Goal: Navigation & Orientation: Find specific page/section

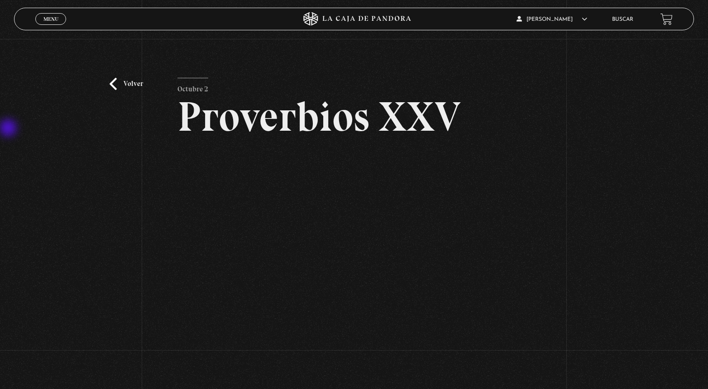
scroll to position [47, 0]
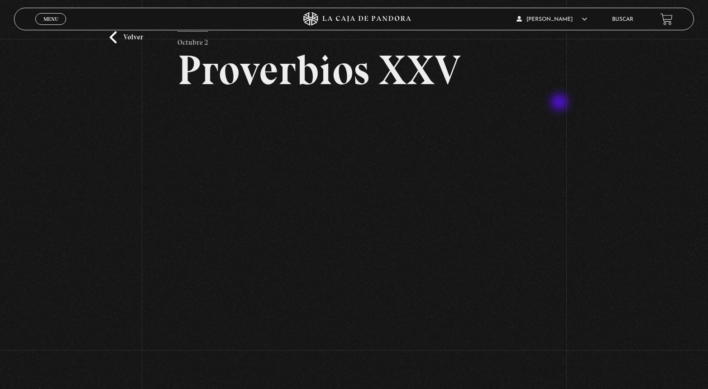
click at [298, 346] on div "Volver Octubre 2 Proverbios XXV" at bounding box center [354, 194] width 354 height 327
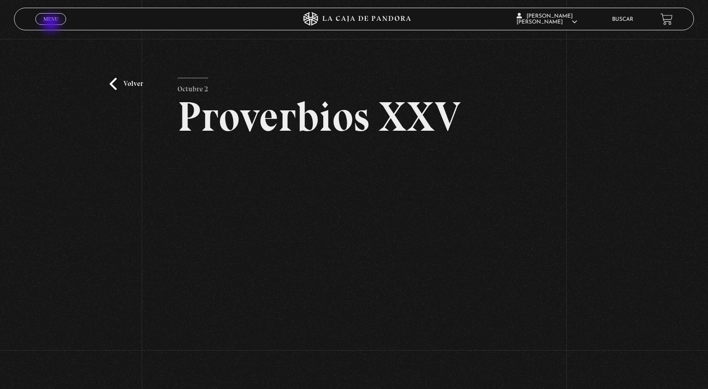
click at [53, 17] on span "Menu" at bounding box center [50, 18] width 15 height 5
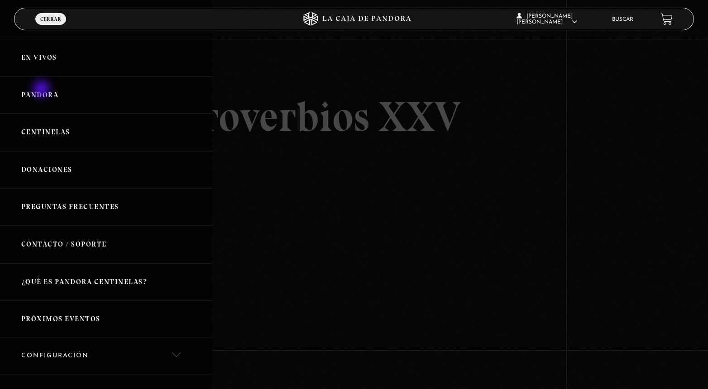
click at [43, 90] on link "Pandora" at bounding box center [106, 95] width 212 height 38
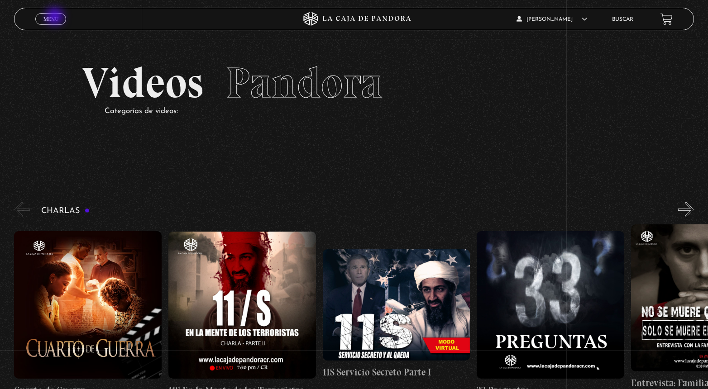
click at [55, 17] on span "Menu" at bounding box center [50, 18] width 15 height 5
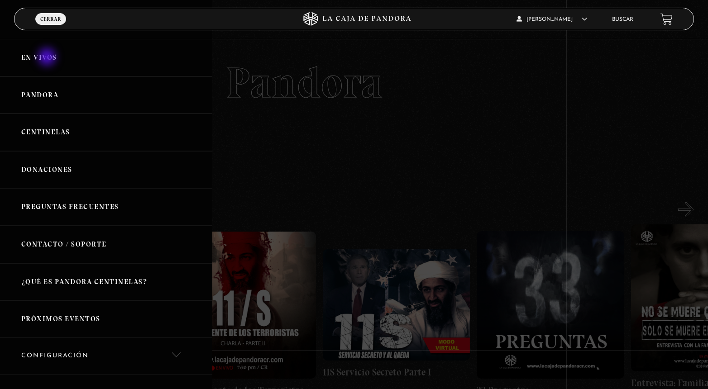
click at [48, 58] on link "En vivos" at bounding box center [106, 58] width 212 height 38
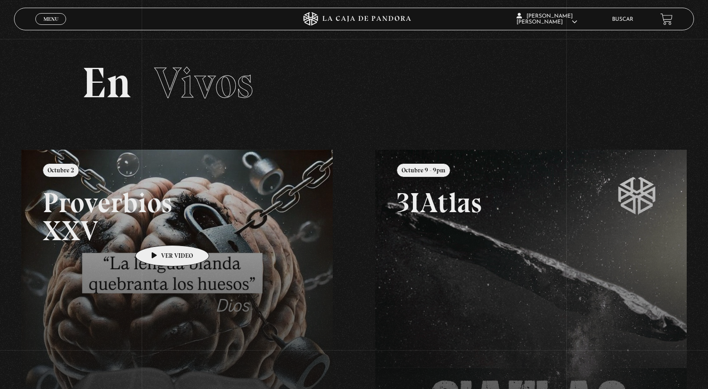
click at [158, 232] on link at bounding box center [375, 344] width 708 height 389
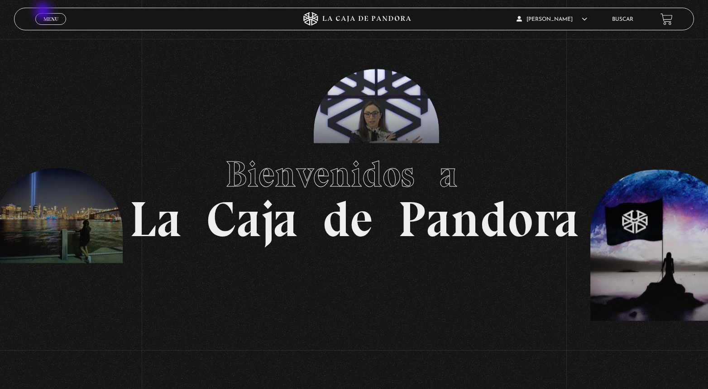
click at [44, 13] on div "Menu Cerrar" at bounding box center [141, 19] width 212 height 22
click at [48, 18] on span "Menu" at bounding box center [50, 18] width 15 height 5
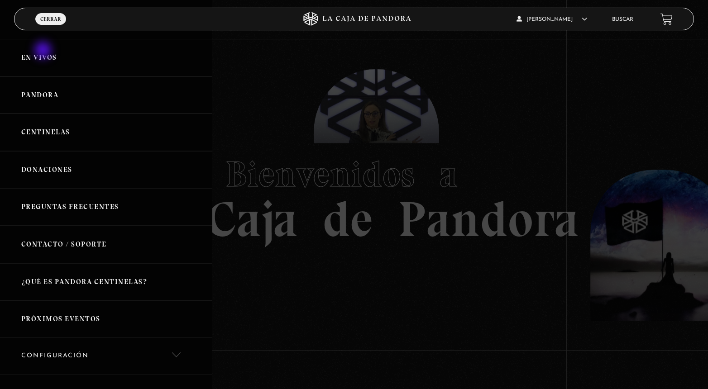
click at [44, 51] on link "En vivos" at bounding box center [106, 58] width 212 height 38
click at [44, 53] on link "En vivos" at bounding box center [106, 58] width 212 height 38
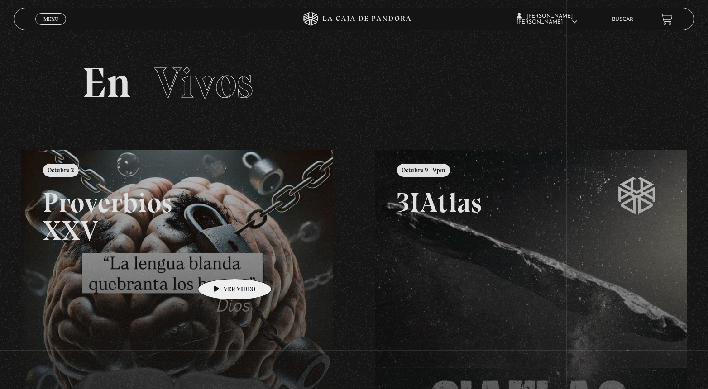
click at [220, 266] on link at bounding box center [375, 344] width 708 height 389
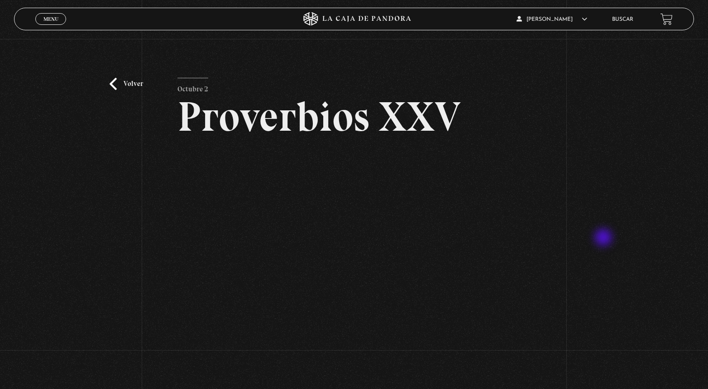
click at [606, 239] on div "Volver [DATE] Proverbios XXV" at bounding box center [354, 222] width 708 height 366
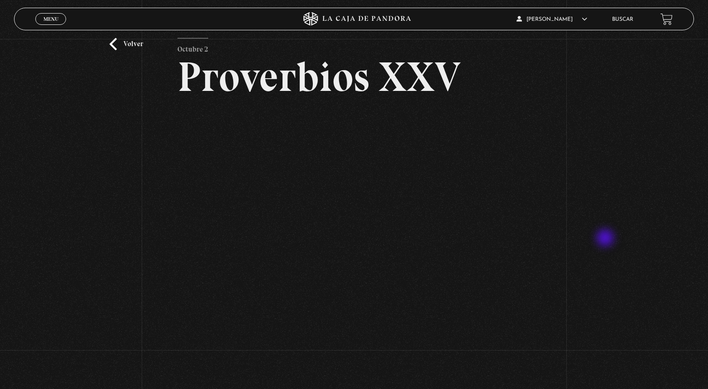
scroll to position [41, 0]
click at [535, 226] on div "Volver [DATE] Proverbios XXV" at bounding box center [354, 181] width 708 height 366
